Goal: Navigation & Orientation: Find specific page/section

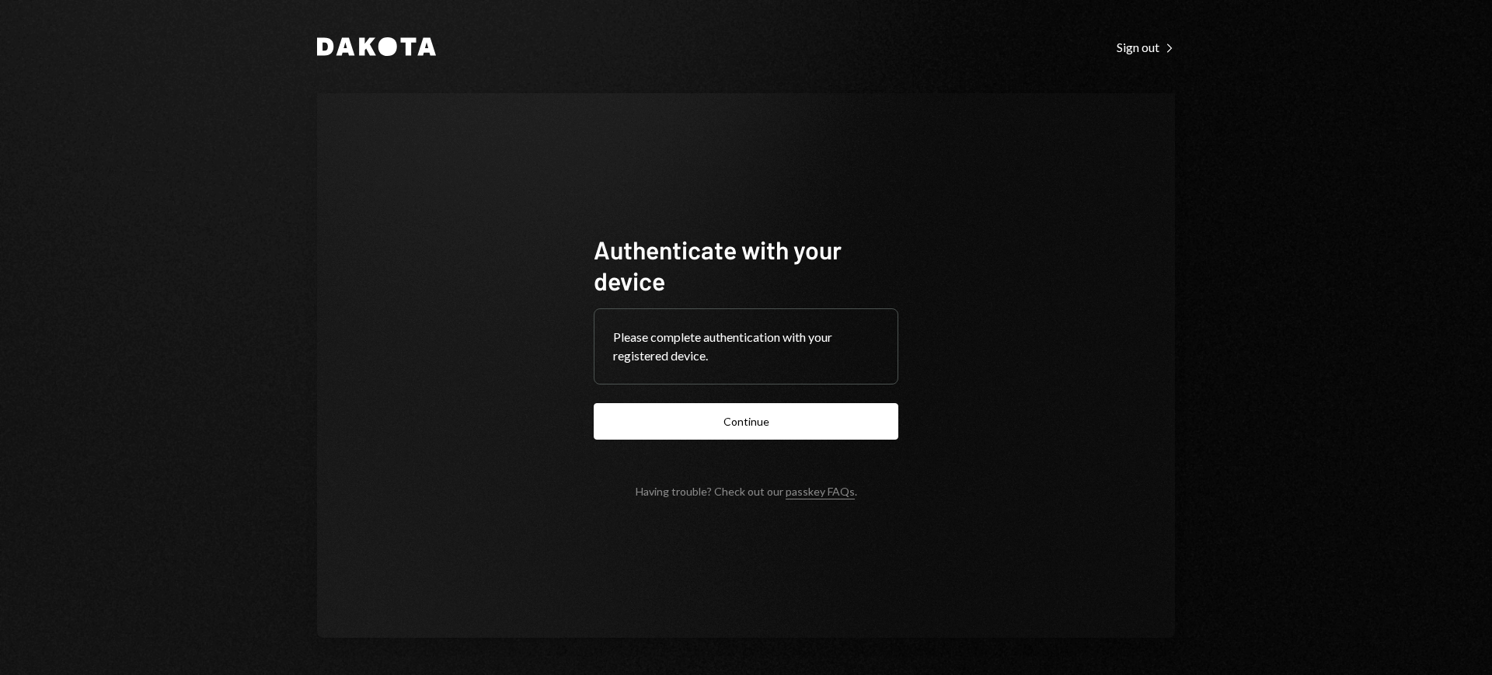
click at [760, 425] on button "Continue" at bounding box center [746, 421] width 305 height 37
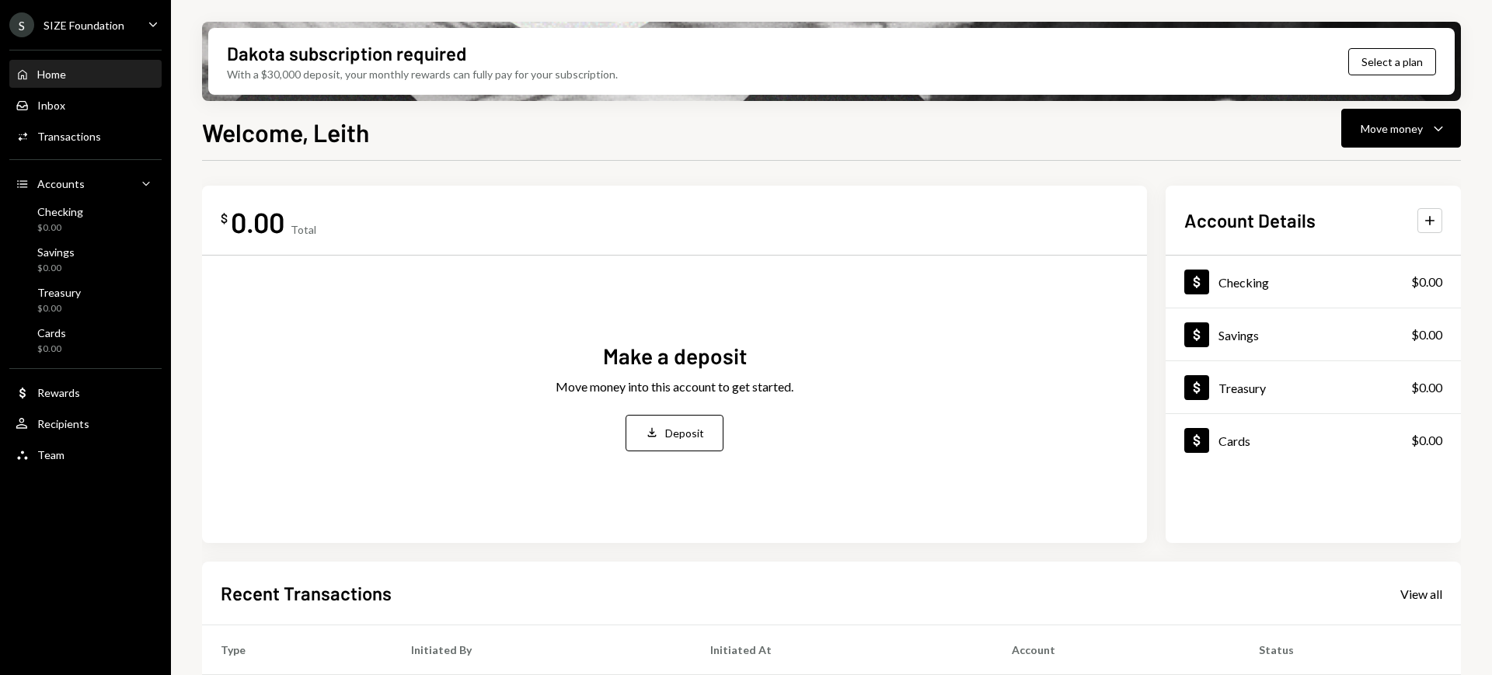
click at [106, 25] on div "SIZE Foundation" at bounding box center [84, 25] width 81 height 13
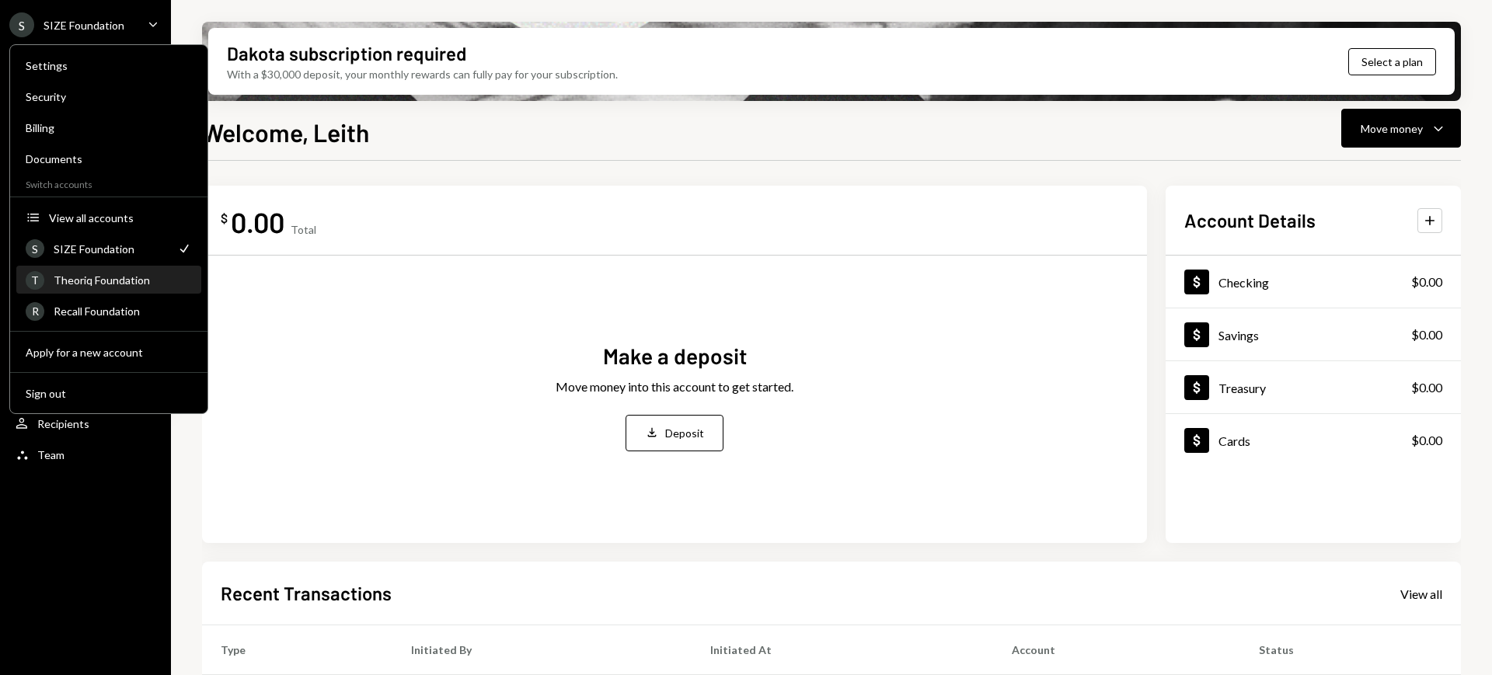
click at [130, 291] on div "T Theoriq Foundation" at bounding box center [109, 280] width 166 height 26
